Goal: Complete application form: Complete application form

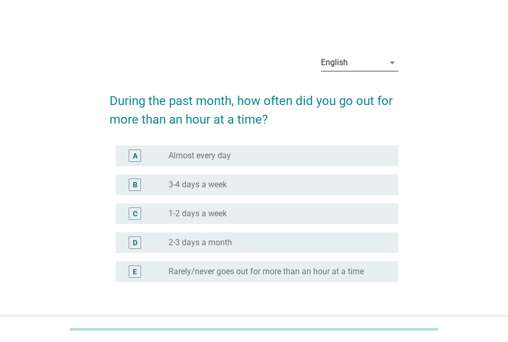
click at [388, 62] on icon "arrow_drop_down" at bounding box center [392, 62] width 12 height 12
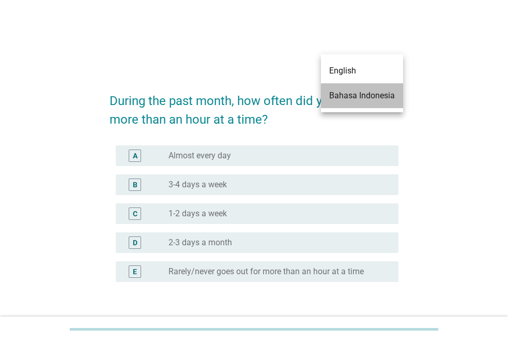
click at [359, 94] on div "Bahasa Indonesia" at bounding box center [362, 95] width 66 height 12
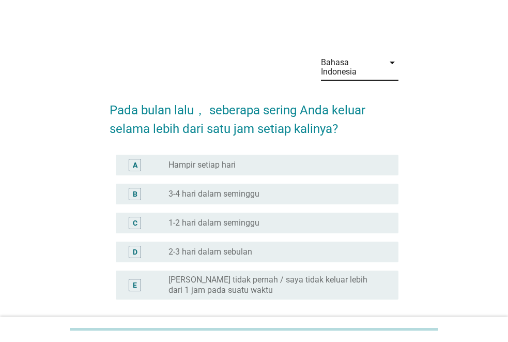
click at [290, 197] on div "radio_button_unchecked 3-4 hari dalam seminggu" at bounding box center [275, 194] width 213 height 10
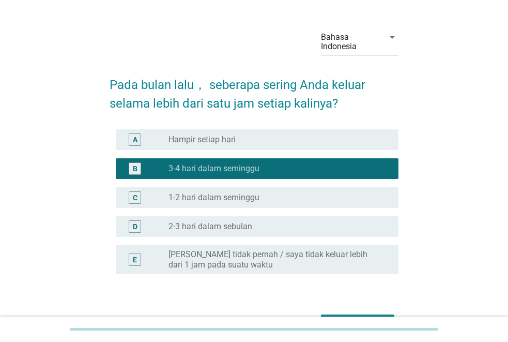
scroll to position [81, 0]
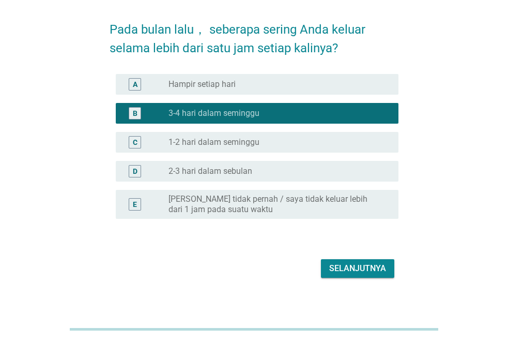
click at [346, 269] on div "Selanjutnya" at bounding box center [357, 268] width 57 height 12
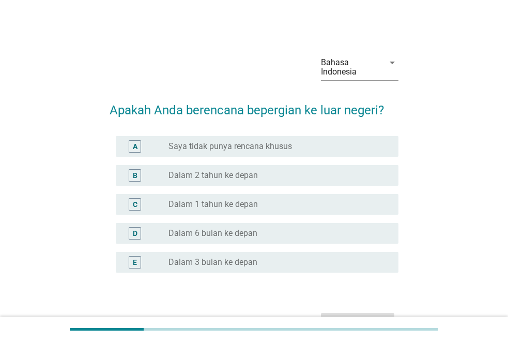
click at [286, 174] on div "radio_button_unchecked Dalam 2 tahun ke depan" at bounding box center [275, 175] width 213 height 10
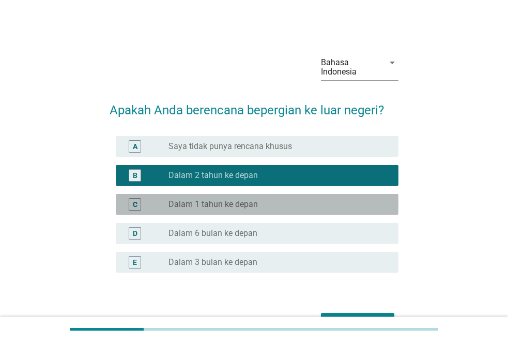
click at [302, 200] on div "radio_button_unchecked Dalam 1 tahun ke depan" at bounding box center [275, 204] width 213 height 10
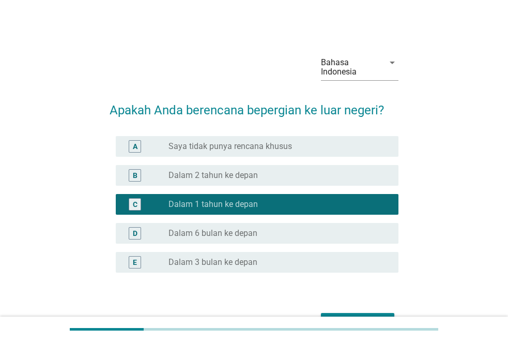
click at [348, 315] on button "Selanjutnya" at bounding box center [357, 322] width 73 height 19
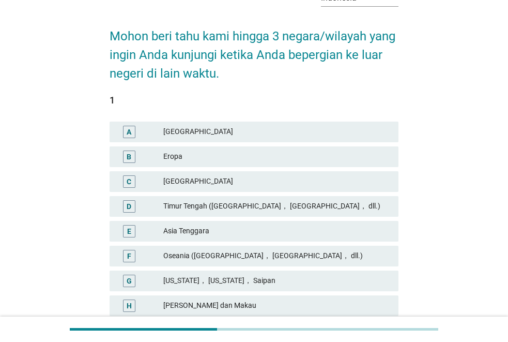
scroll to position [105, 0]
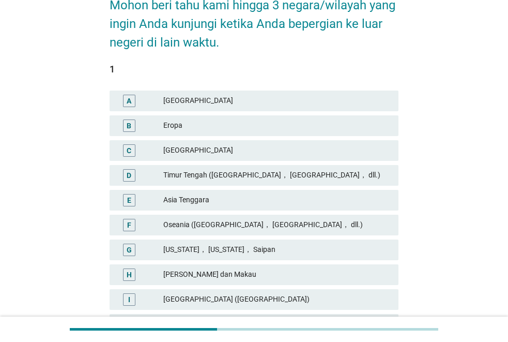
click at [344, 203] on div "Asia Tenggara" at bounding box center [276, 200] width 227 height 12
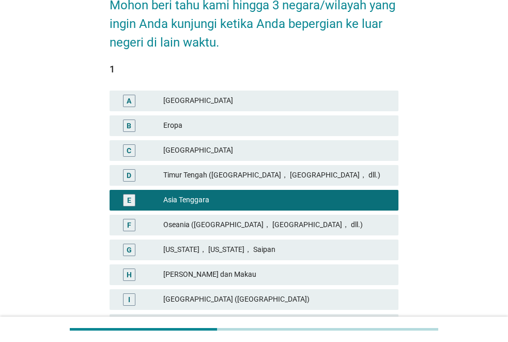
click at [358, 179] on div "Timur Tengah ([GEOGRAPHIC_DATA]， [GEOGRAPHIC_DATA]， dll.)" at bounding box center [276, 175] width 227 height 12
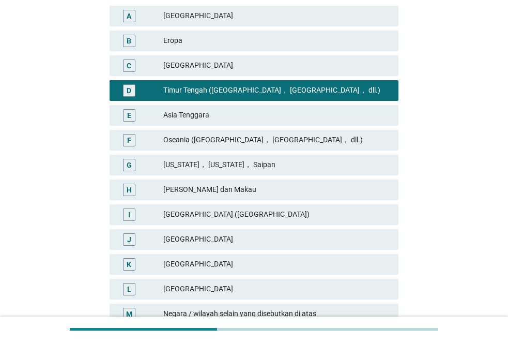
scroll to position [191, 0]
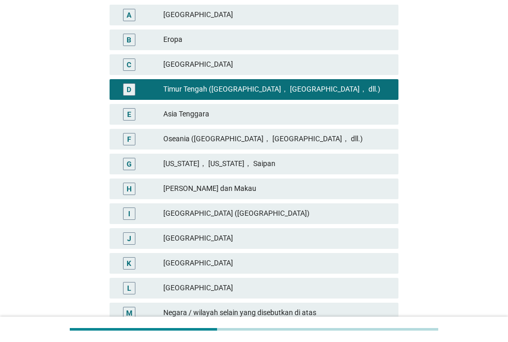
click at [288, 117] on div "Asia Tenggara" at bounding box center [276, 114] width 227 height 12
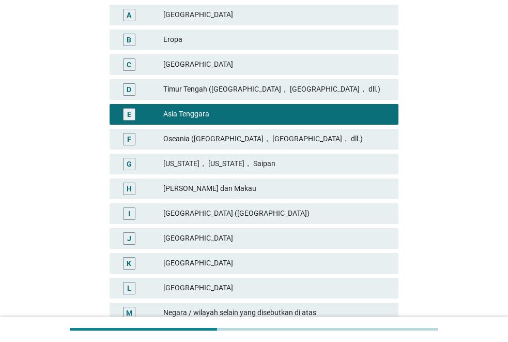
scroll to position [284, 0]
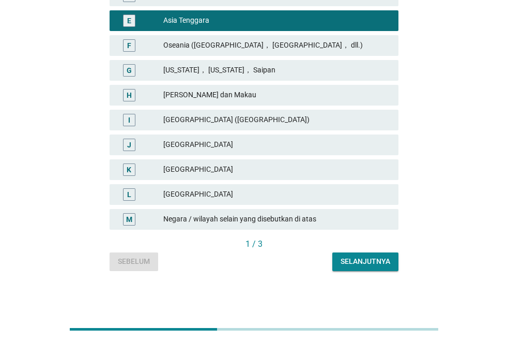
click at [380, 261] on div "Selanjutnya" at bounding box center [366, 261] width 50 height 11
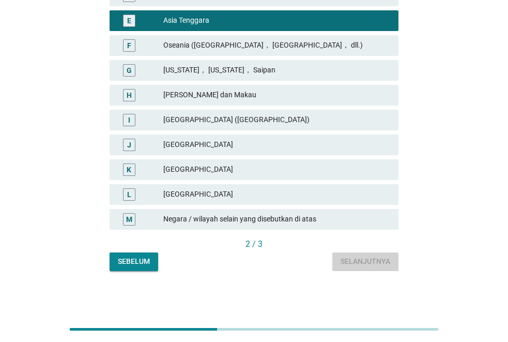
scroll to position [0, 0]
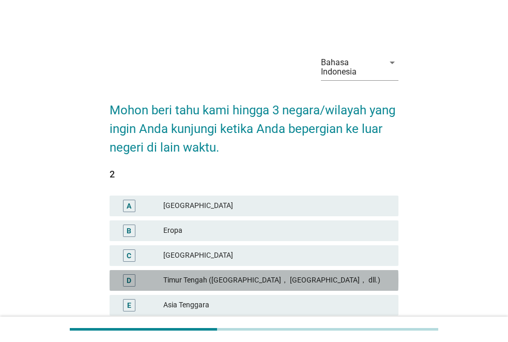
click at [351, 283] on div "Timur Tengah ([GEOGRAPHIC_DATA]， [GEOGRAPHIC_DATA]， dll.)" at bounding box center [276, 280] width 227 height 12
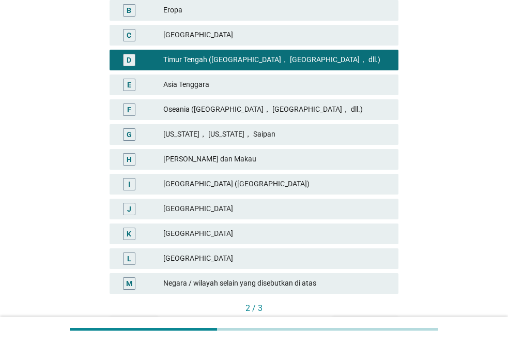
scroll to position [284, 0]
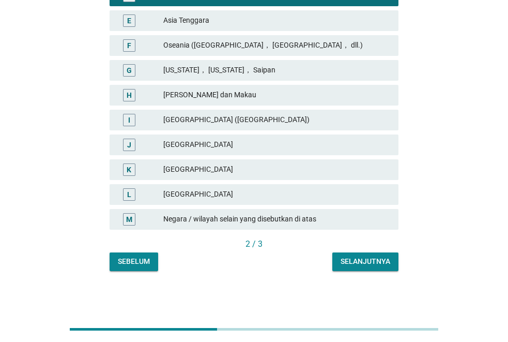
click at [383, 258] on div "Selanjutnya" at bounding box center [366, 261] width 50 height 11
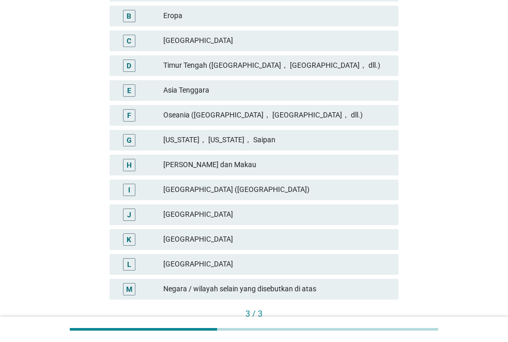
scroll to position [216, 0]
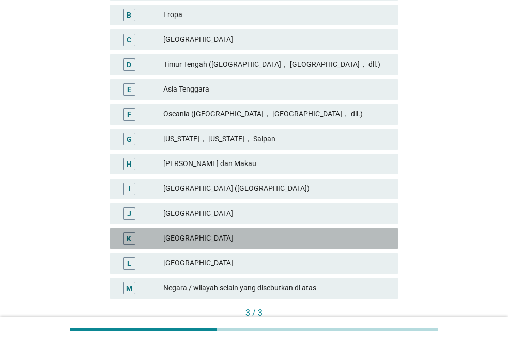
click at [273, 239] on div "[GEOGRAPHIC_DATA]" at bounding box center [276, 238] width 227 height 12
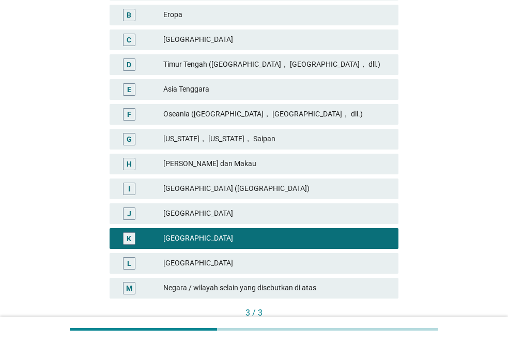
scroll to position [284, 0]
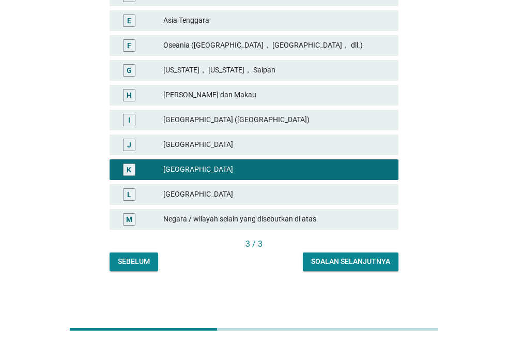
click at [377, 264] on div "Soalan selanjutnya" at bounding box center [350, 261] width 79 height 11
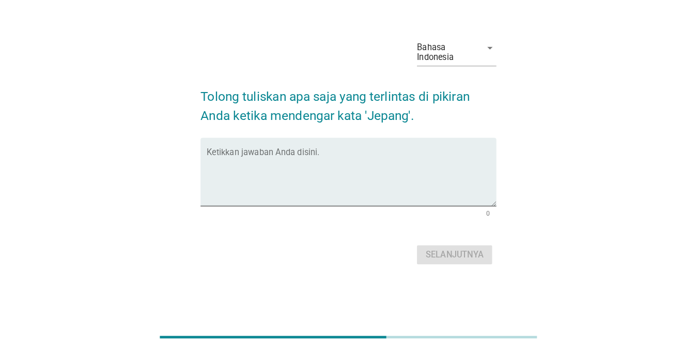
scroll to position [0, 0]
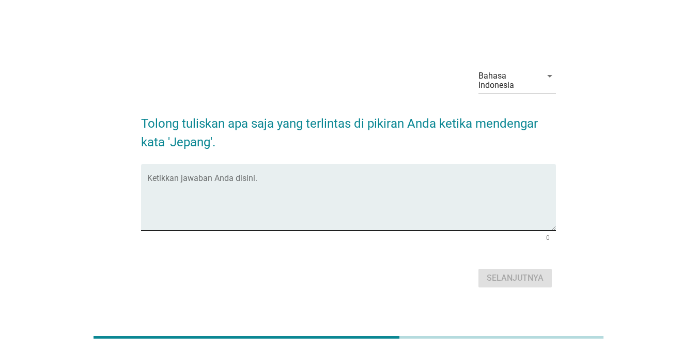
click at [368, 170] on div "Ketikkan jawaban Anda disini." at bounding box center [351, 197] width 409 height 67
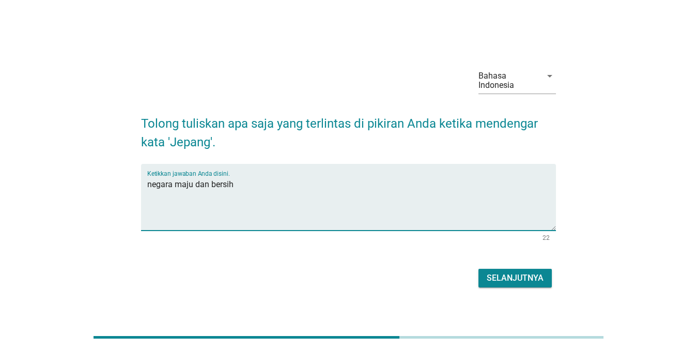
type textarea "negara maju dan bersih"
click at [508, 277] on div "Selanjutnya" at bounding box center [515, 278] width 57 height 12
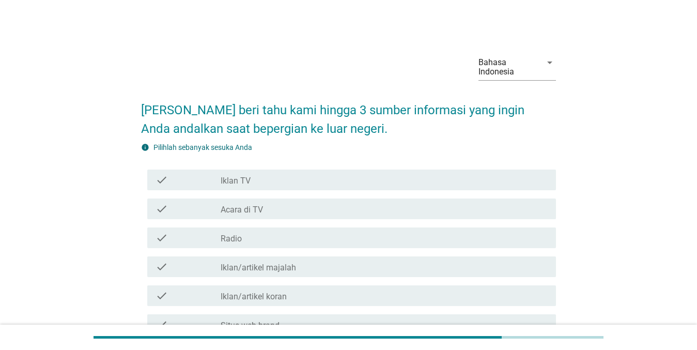
click at [359, 209] on div "check_box_outline_blank Acara di TV" at bounding box center [384, 209] width 327 height 12
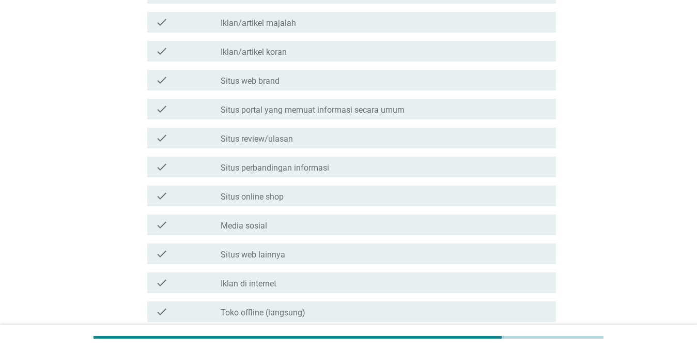
scroll to position [256, 0]
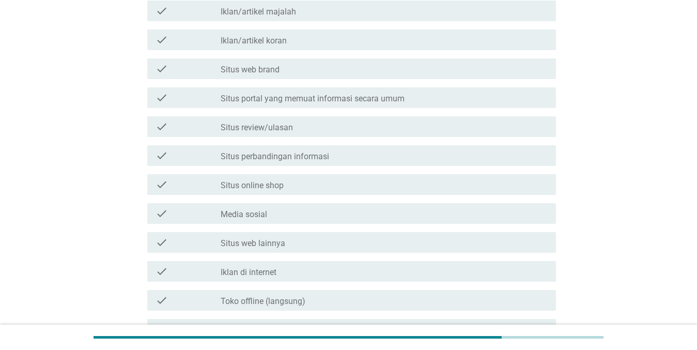
click at [508, 101] on div "check_box_outline_blank Situs portal yang memuat informasi secara umum" at bounding box center [384, 97] width 327 height 12
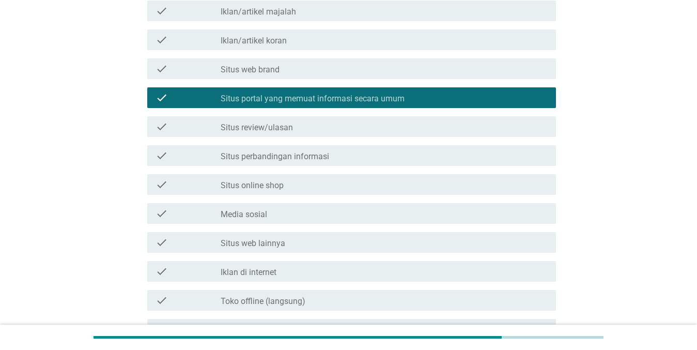
click at [463, 129] on div "check_box_outline_blank Situs review/ulasan" at bounding box center [384, 126] width 327 height 12
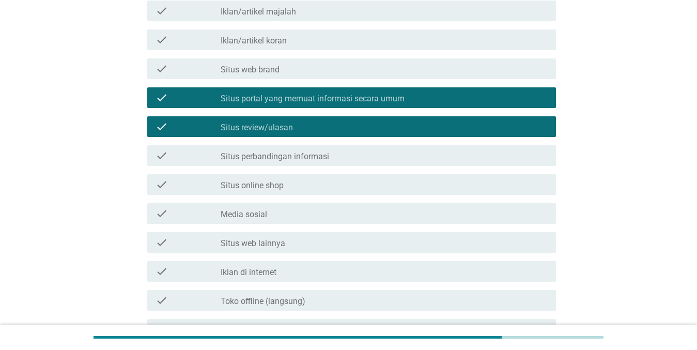
click at [508, 136] on div "check check_box_outline_blank Situs review/ulasan" at bounding box center [351, 126] width 409 height 21
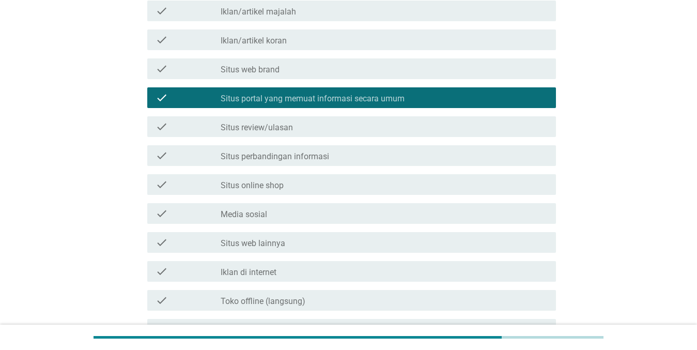
click at [422, 216] on div "check_box_outline_blank Media sosial" at bounding box center [384, 213] width 327 height 12
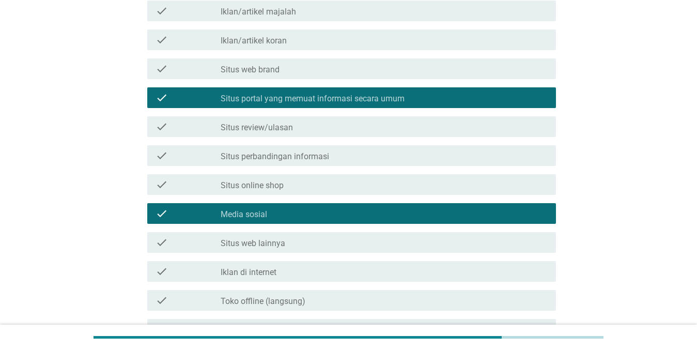
scroll to position [366, 0]
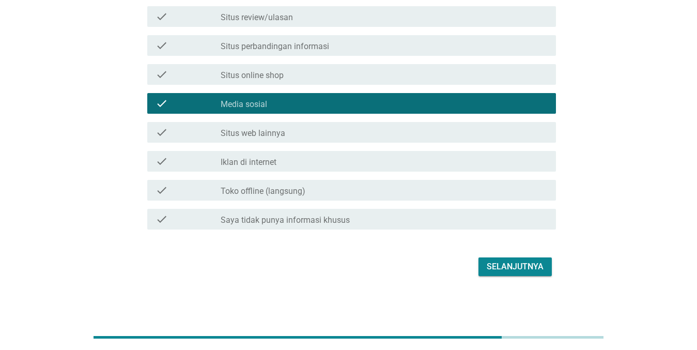
click at [506, 268] on div "Selanjutnya" at bounding box center [515, 267] width 57 height 12
